Goal: Task Accomplishment & Management: Complete application form

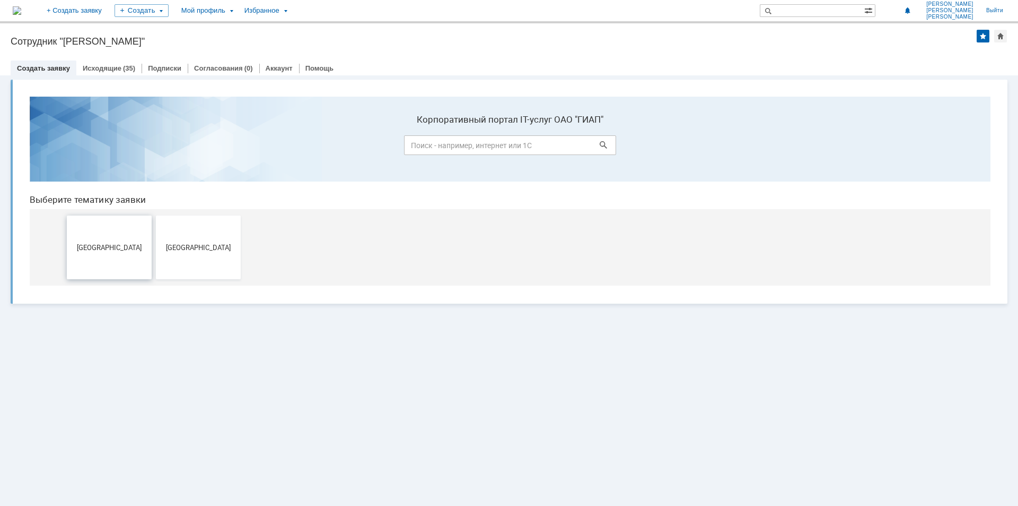
click at [130, 237] on button "[GEOGRAPHIC_DATA]" at bounding box center [109, 247] width 85 height 64
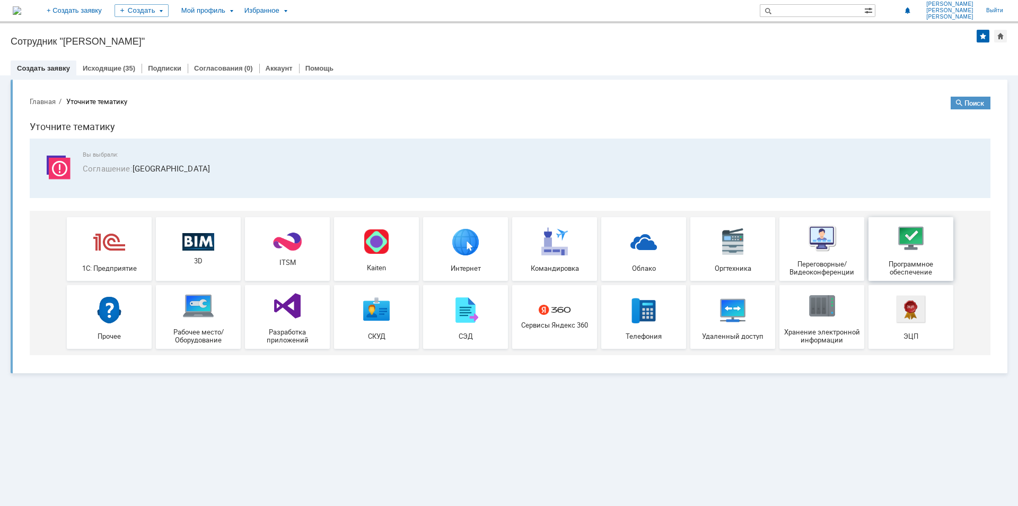
click at [884, 245] on div "Программное обеспечение" at bounding box center [911, 249] width 79 height 54
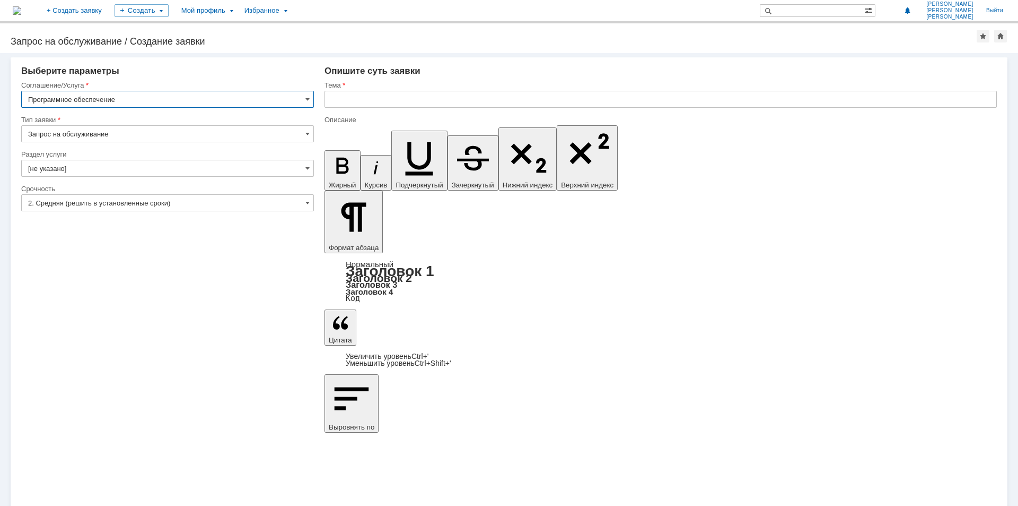
click at [284, 165] on input "[не указано]" at bounding box center [167, 168] width 293 height 17
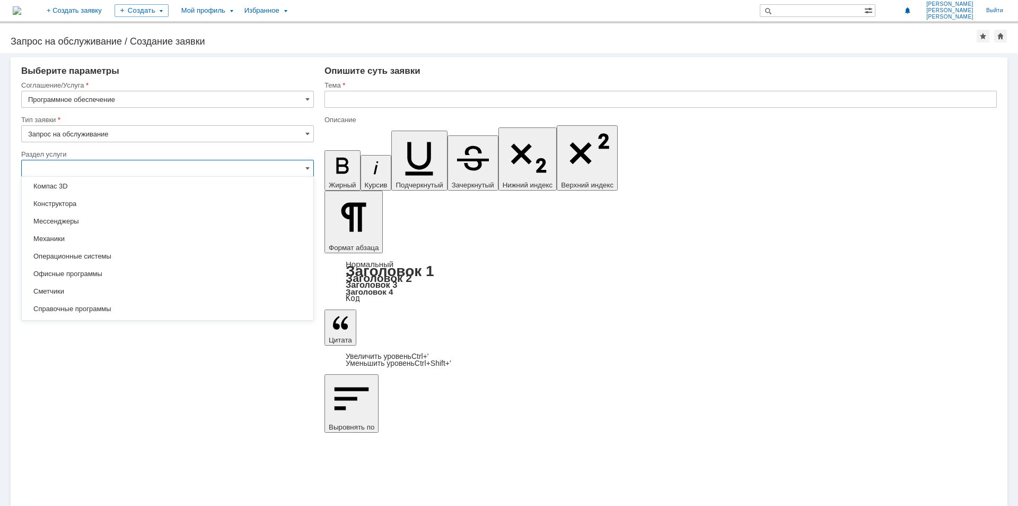
scroll to position [212, 0]
click at [93, 285] on div "Экологи" at bounding box center [168, 290] width 292 height 17
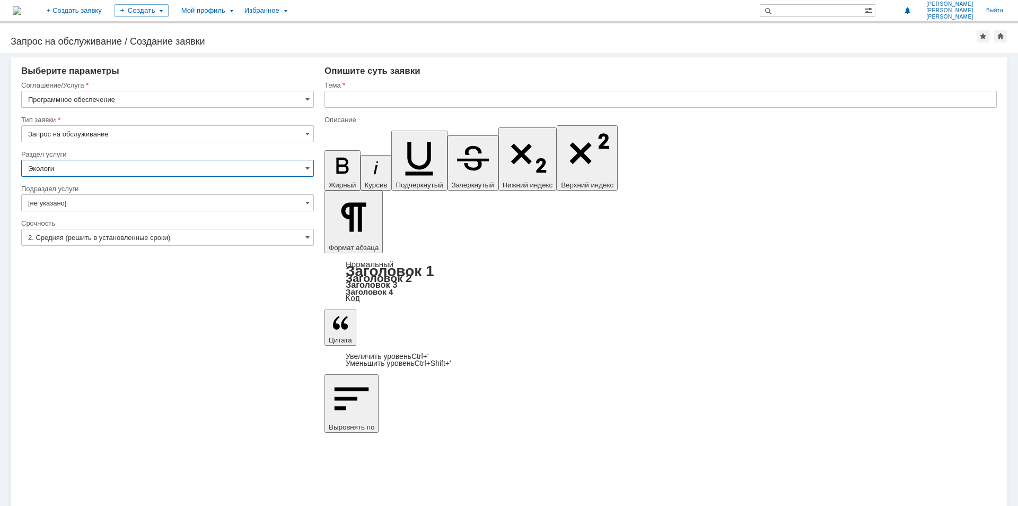
type input "Экологи"
click at [226, 204] on input "[не указано]" at bounding box center [167, 202] width 293 height 17
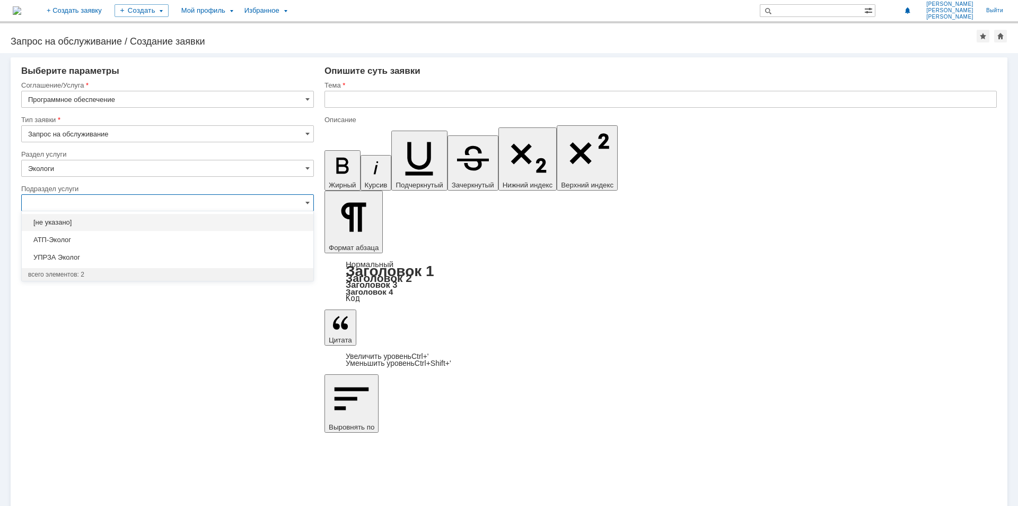
click at [158, 197] on input "text" at bounding box center [167, 202] width 293 height 17
click at [204, 176] on input "Экологи" at bounding box center [167, 168] width 293 height 17
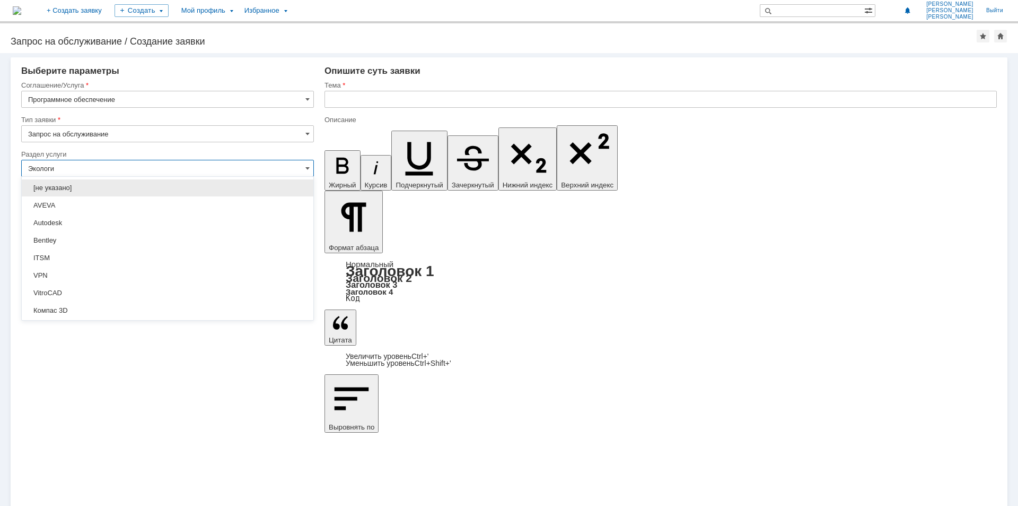
scroll to position [224, 0]
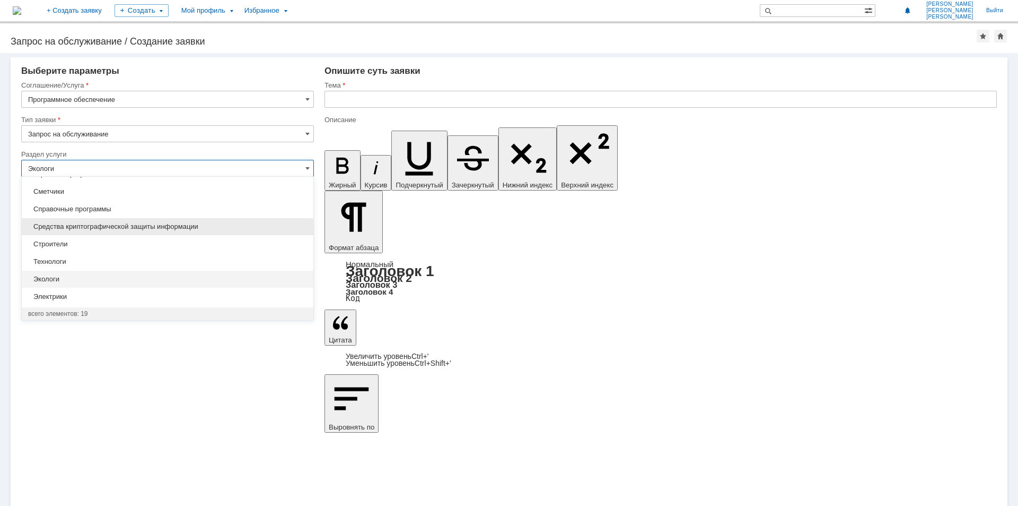
type input "[не указано]"
drag, startPoint x: 417, startPoint y: 3819, endPoint x: 420, endPoint y: 3825, distance: 6.2
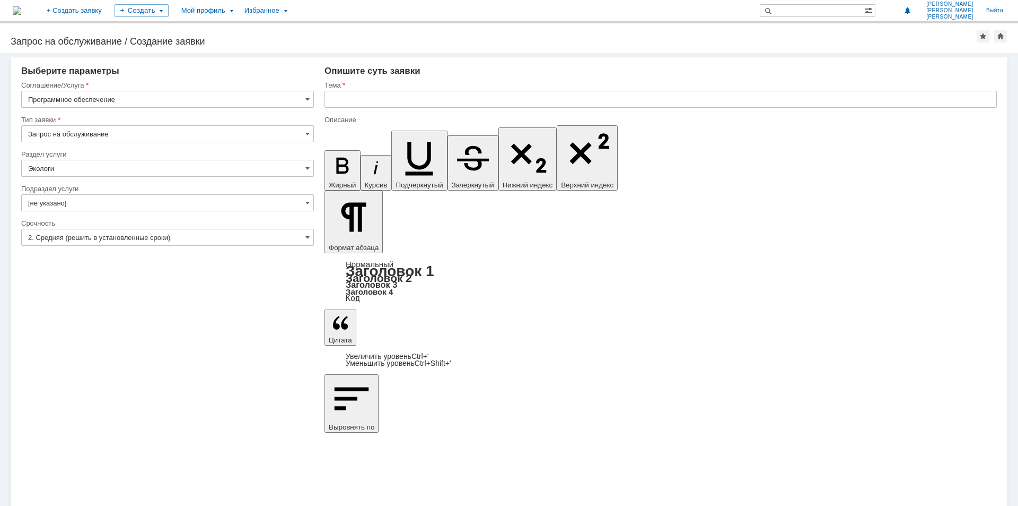
type input "Экологи"
click at [102, 239] on input "2. Средняя (решить в установленные сроки)" at bounding box center [167, 237] width 293 height 17
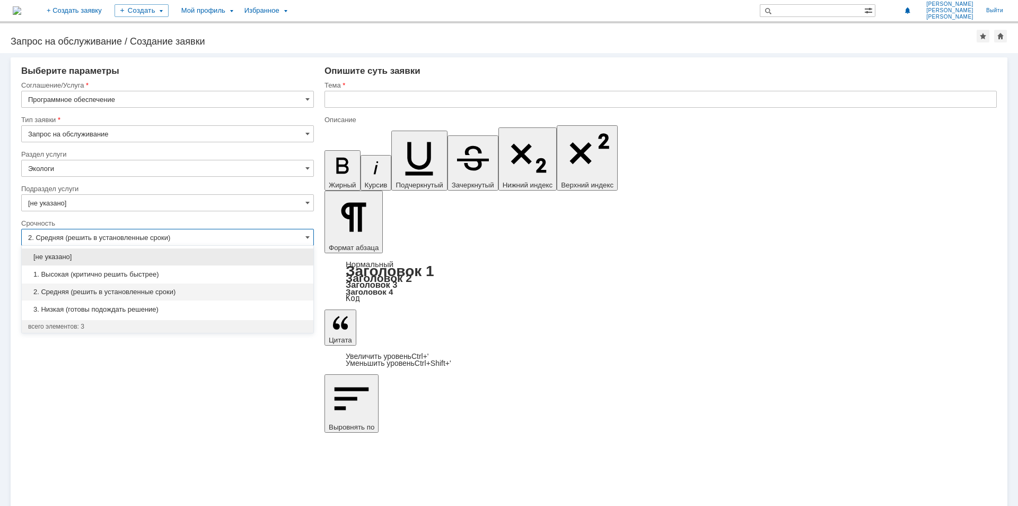
click at [71, 289] on span "2. Средняя (решить в установленные сроки)" at bounding box center [167, 292] width 279 height 8
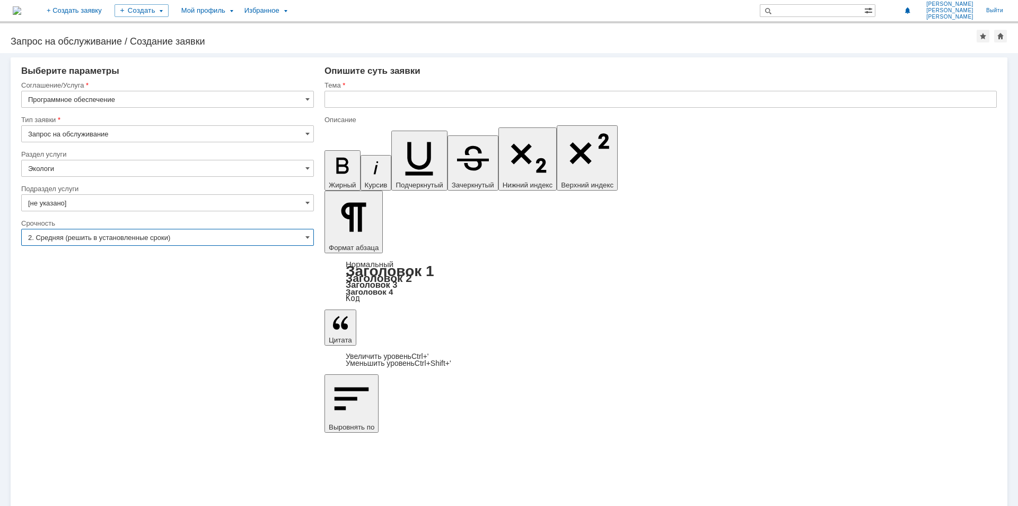
type input "2. Средняя (решить в установленные сроки)"
click at [358, 99] on input "text" at bounding box center [661, 99] width 673 height 17
type input "Эколог шум"
